Goal: Find specific page/section: Find specific page/section

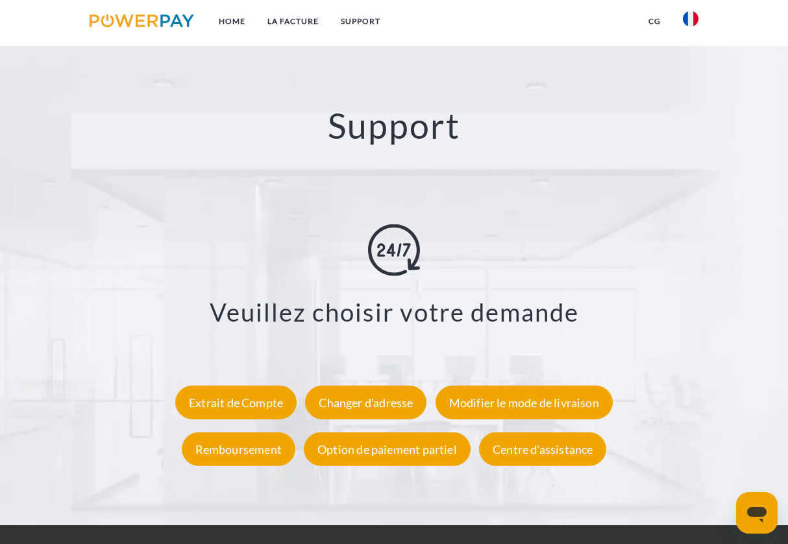
scroll to position [2248, 0]
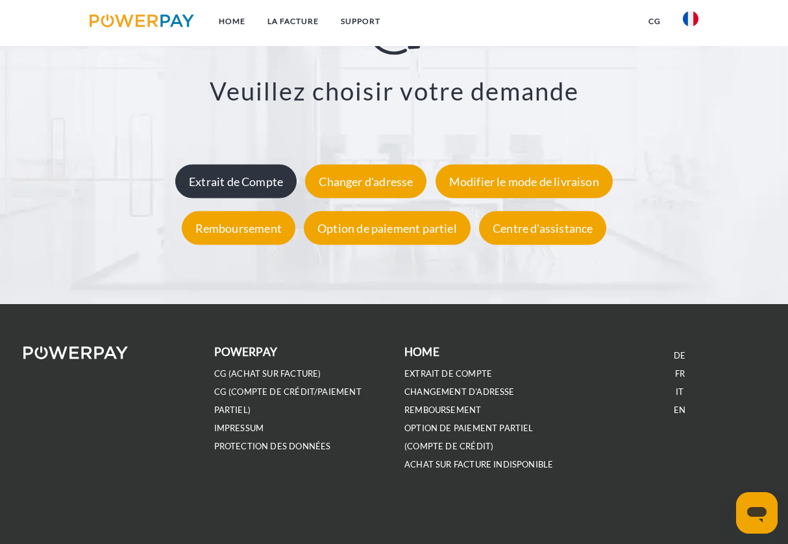
click at [248, 176] on div "Extrait de Compte" at bounding box center [235, 181] width 121 height 34
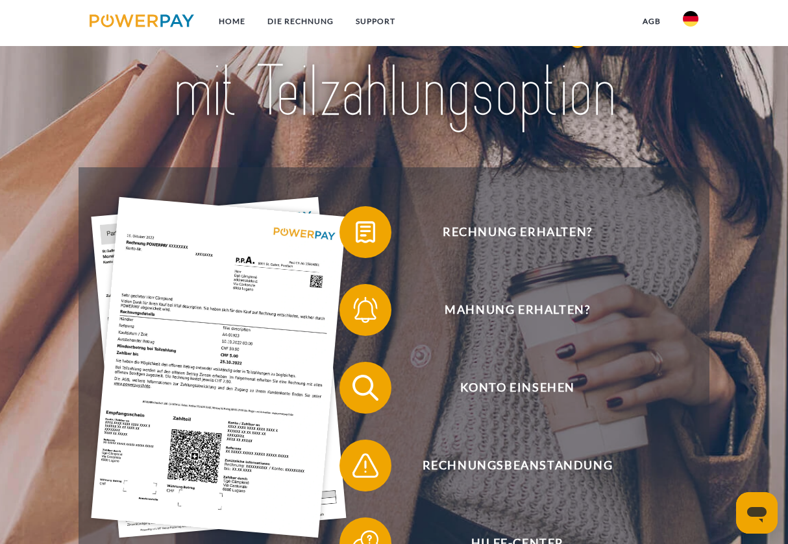
scroll to position [203, 0]
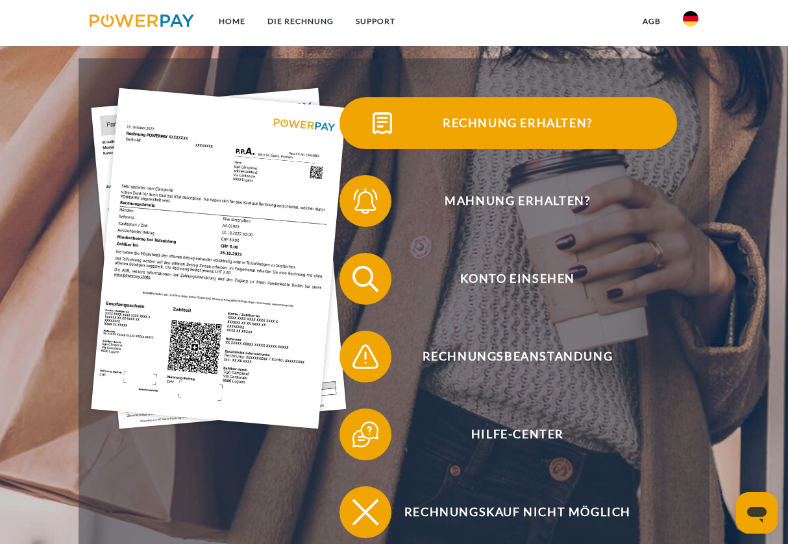
click at [372, 130] on span at bounding box center [362, 123] width 65 height 65
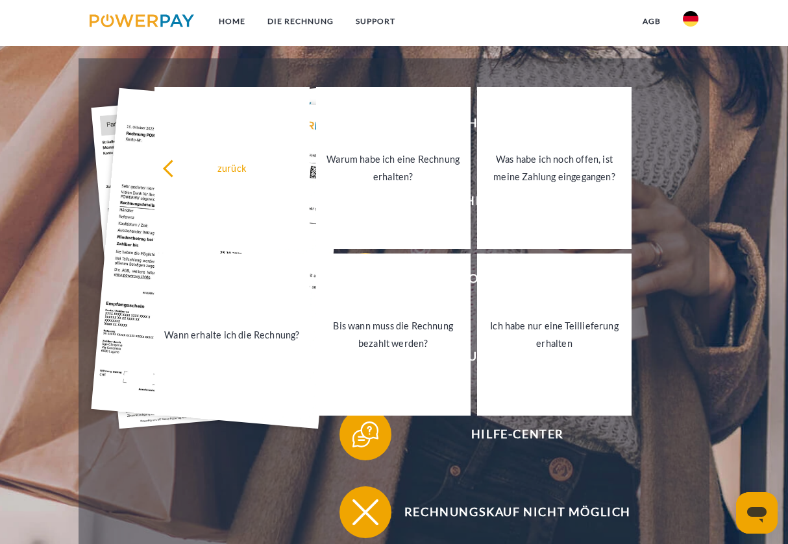
click at [738, 232] on header "Home DIE RECHNUNG SUPPORT" at bounding box center [394, 233] width 788 height 873
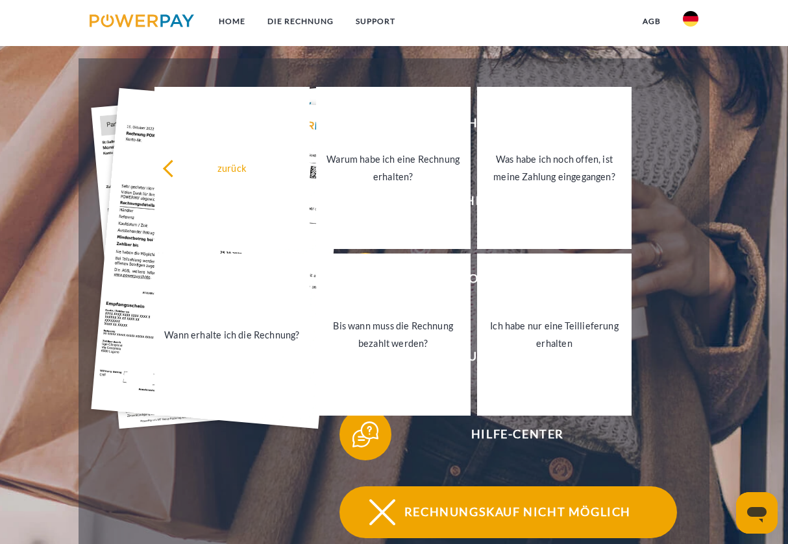
click at [389, 512] on img at bounding box center [382, 512] width 32 height 32
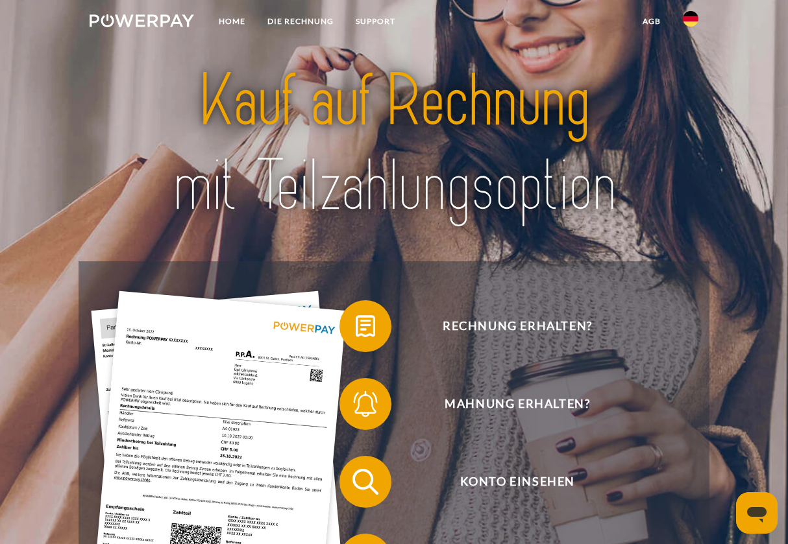
click at [696, 21] on img at bounding box center [691, 19] width 16 height 16
click at [692, 58] on img at bounding box center [691, 61] width 16 height 16
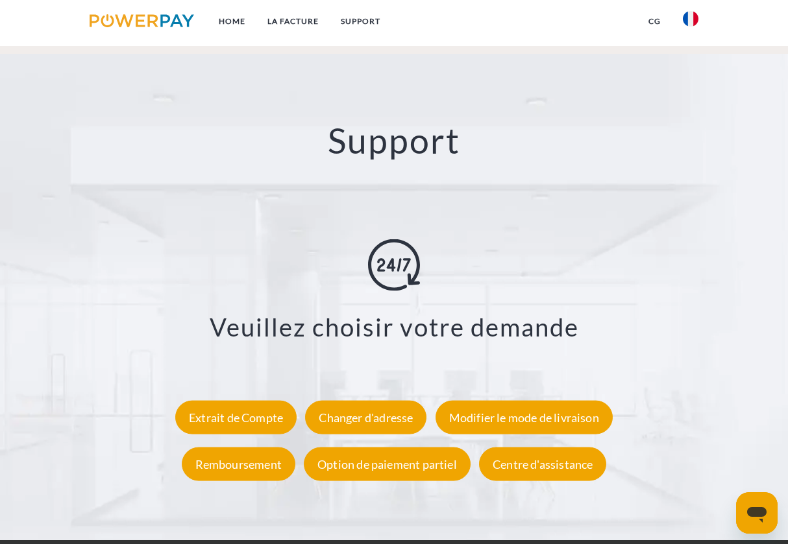
scroll to position [2248, 0]
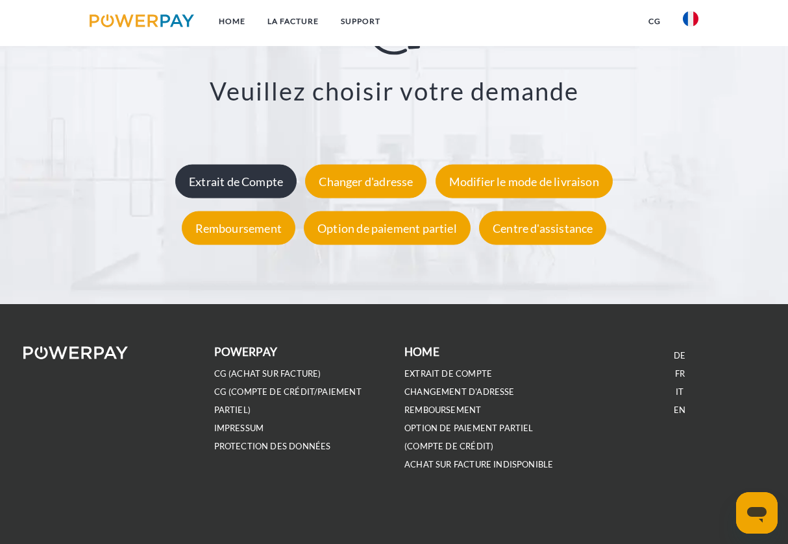
click at [237, 165] on div "Extrait de Compte" at bounding box center [235, 181] width 121 height 34
